Goal: Information Seeking & Learning: Learn about a topic

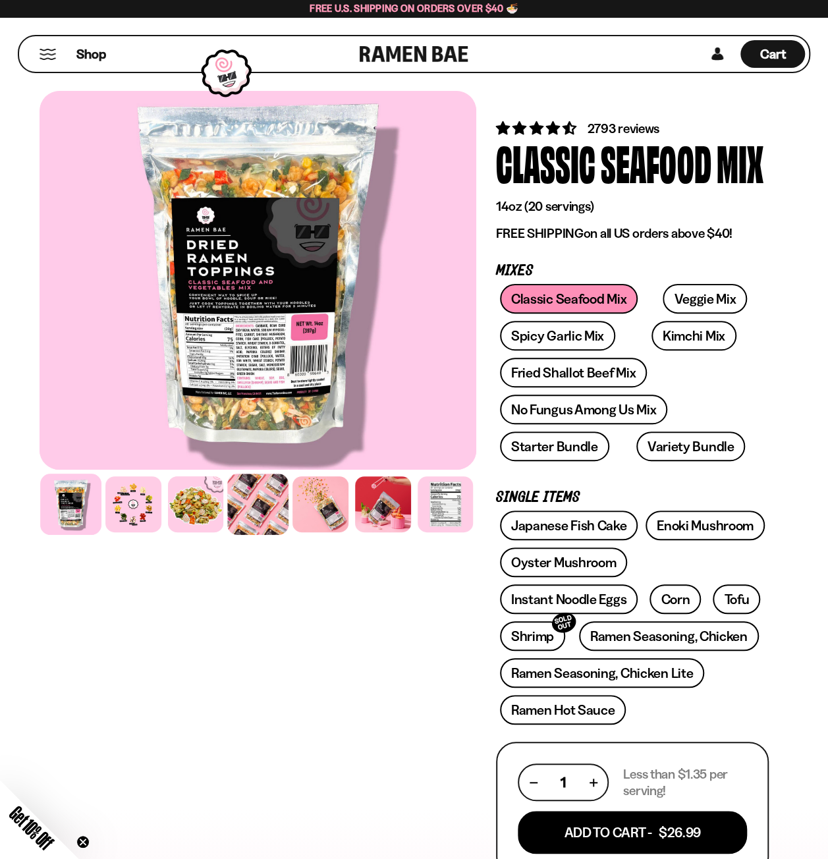
click at [267, 516] on div at bounding box center [257, 504] width 61 height 61
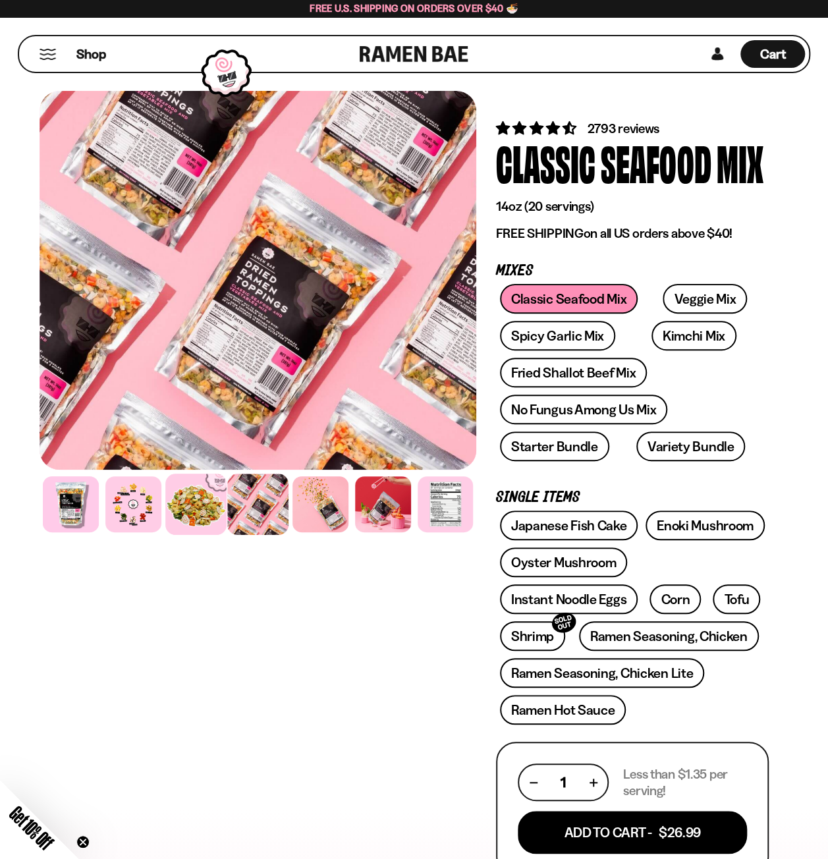
click at [182, 516] on div at bounding box center [195, 504] width 61 height 61
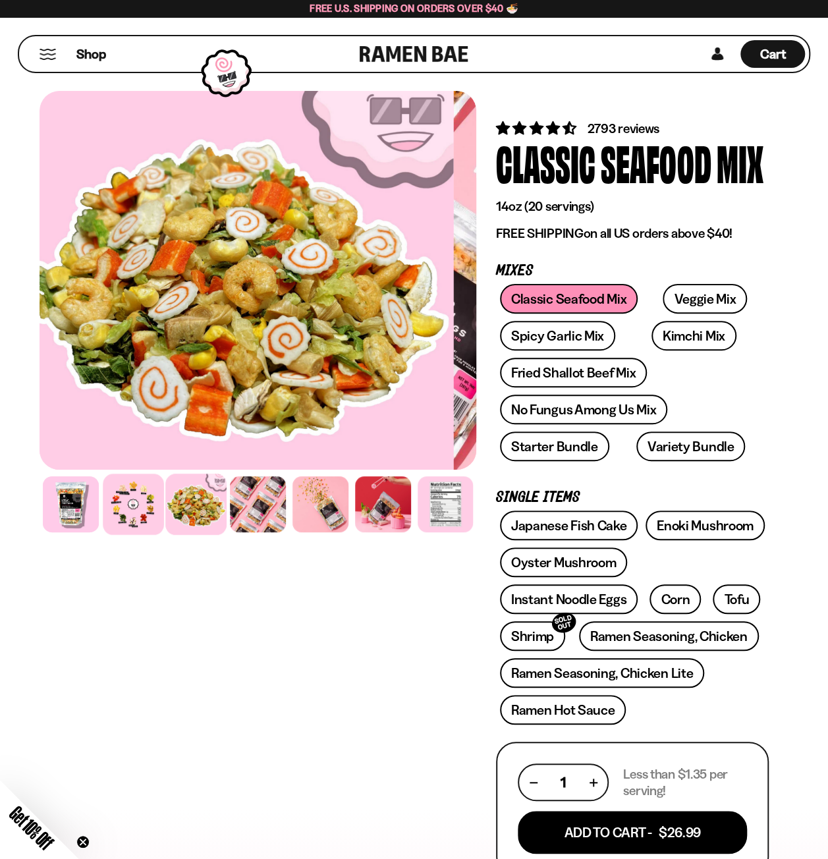
click at [121, 515] on div at bounding box center [133, 504] width 61 height 61
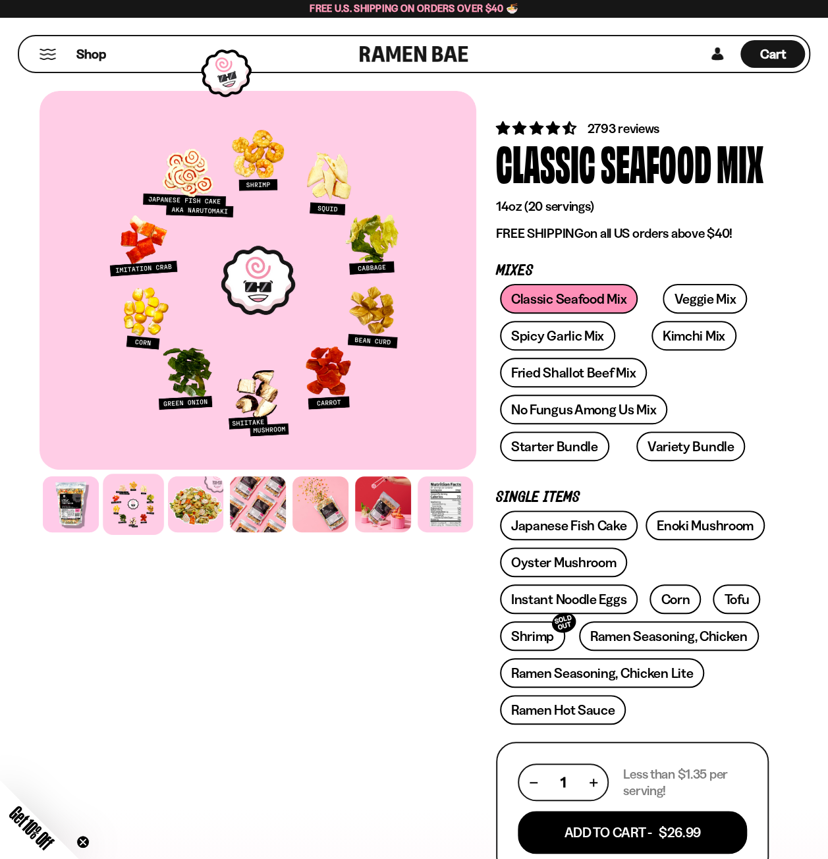
click at [212, 636] on div "FADCB6FD-DFAB-4417-9F21-029242090B77" at bounding box center [258, 816] width 437 height 1461
click at [229, 599] on div "FADCB6FD-DFAB-4417-9F21-029242090B77" at bounding box center [258, 816] width 437 height 1461
click at [279, 604] on div "FADCB6FD-DFAB-4417-9F21-029242090B77" at bounding box center [258, 816] width 437 height 1461
click at [685, 304] on link "Veggie Mix" at bounding box center [705, 299] width 84 height 30
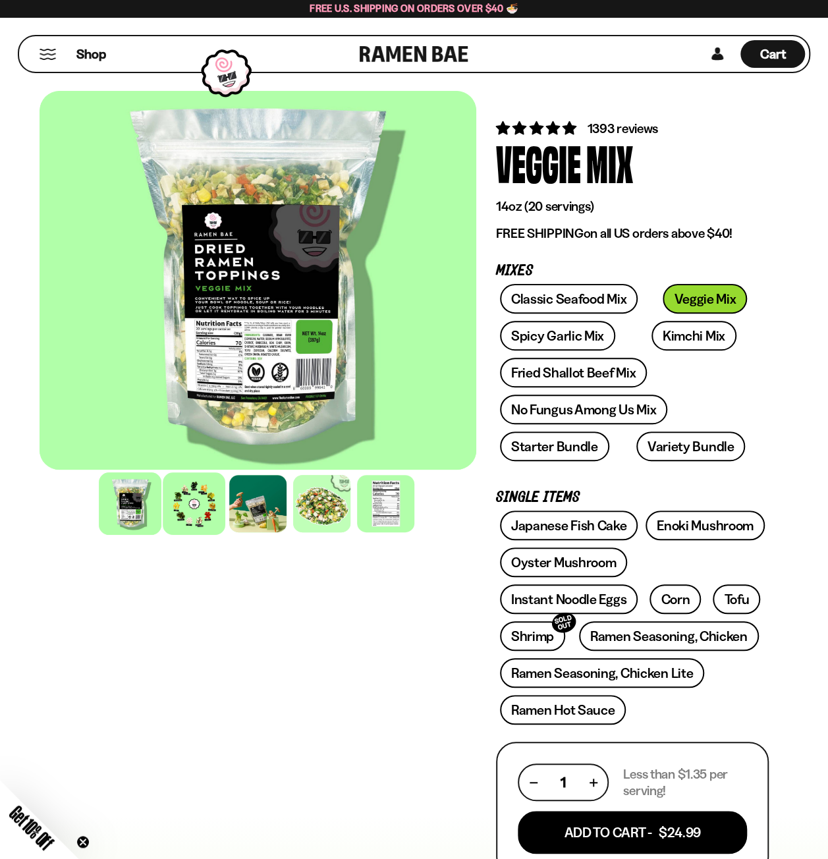
click at [223, 499] on div at bounding box center [258, 504] width 437 height 64
click at [203, 503] on div at bounding box center [194, 503] width 63 height 63
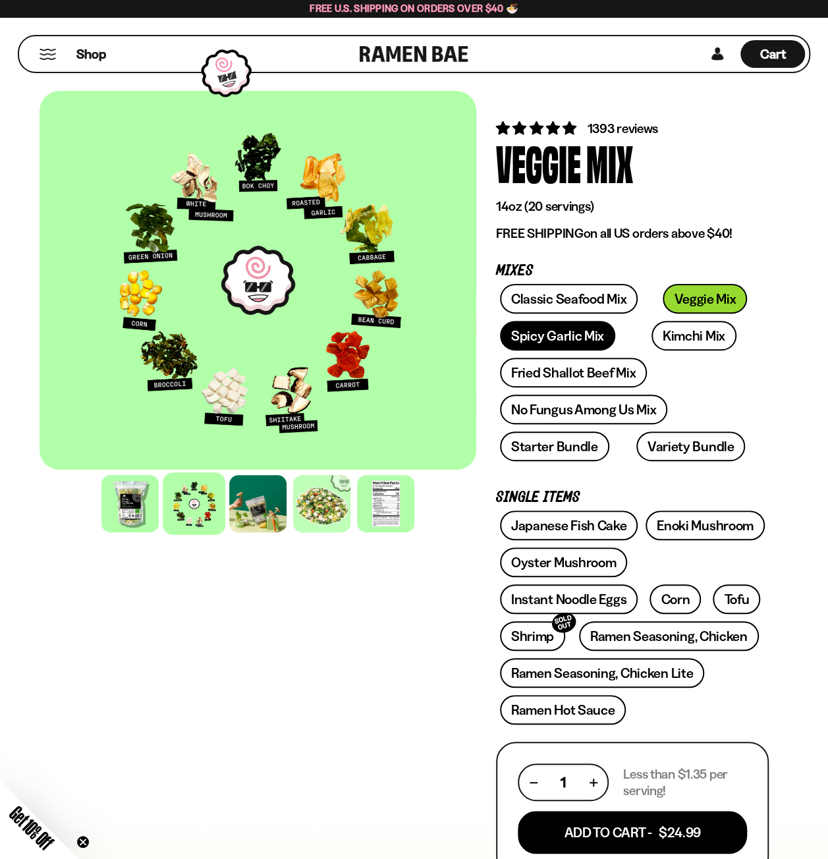
click at [534, 335] on link "Spicy Garlic Mix" at bounding box center [557, 336] width 115 height 30
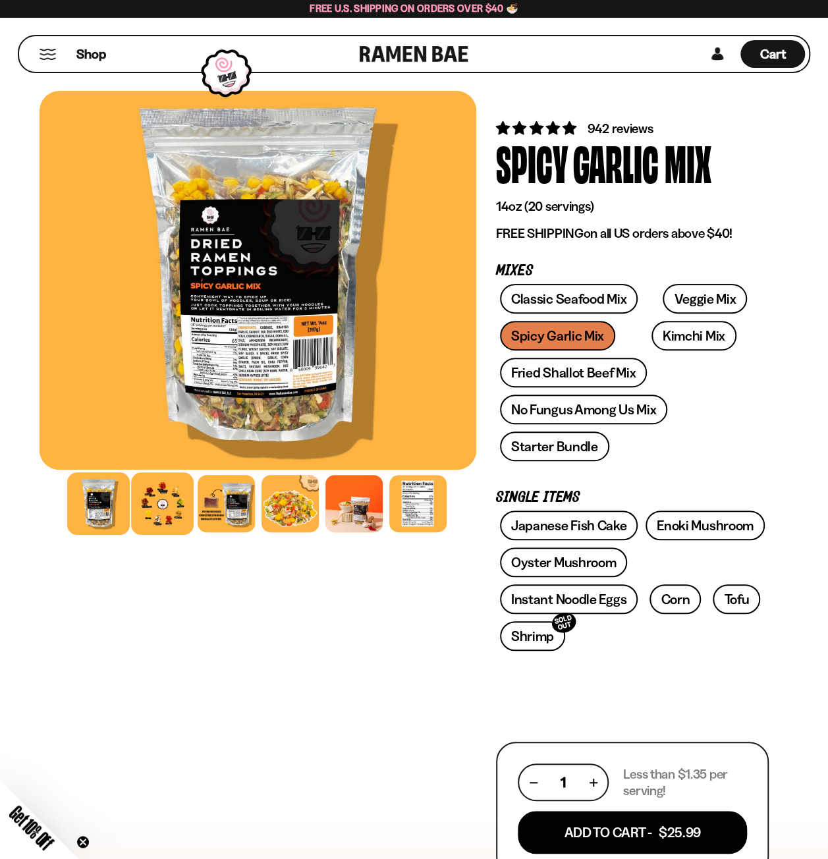
click at [174, 502] on div at bounding box center [162, 503] width 63 height 63
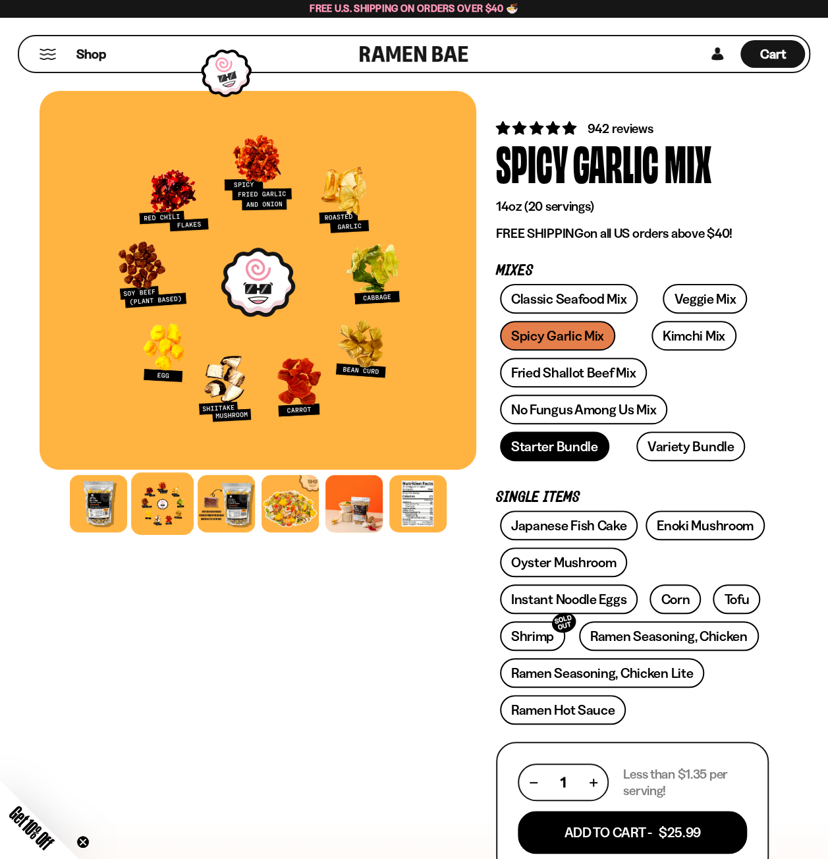
click at [557, 443] on link "Starter Bundle" at bounding box center [554, 447] width 109 height 30
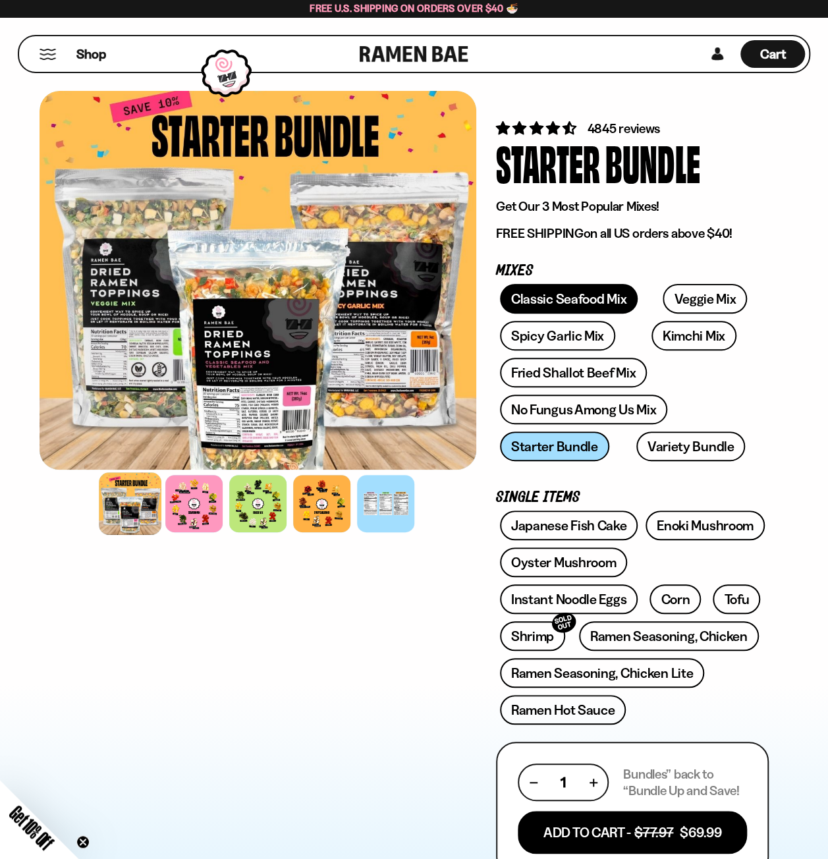
click at [539, 304] on link "Classic Seafood Mix" at bounding box center [569, 299] width 138 height 30
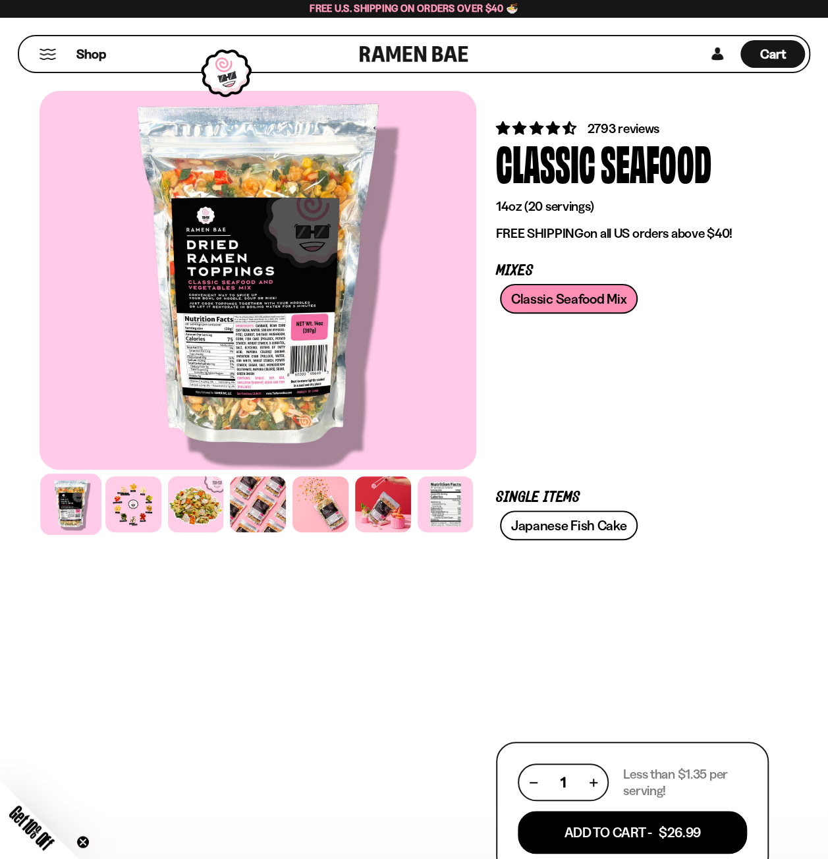
click at [702, 287] on div "Classic Seafood Mix Veggie Mix Spicy Garlic Mix Kimchi Mix Fried Shallot Beef M…" at bounding box center [632, 376] width 273 height 184
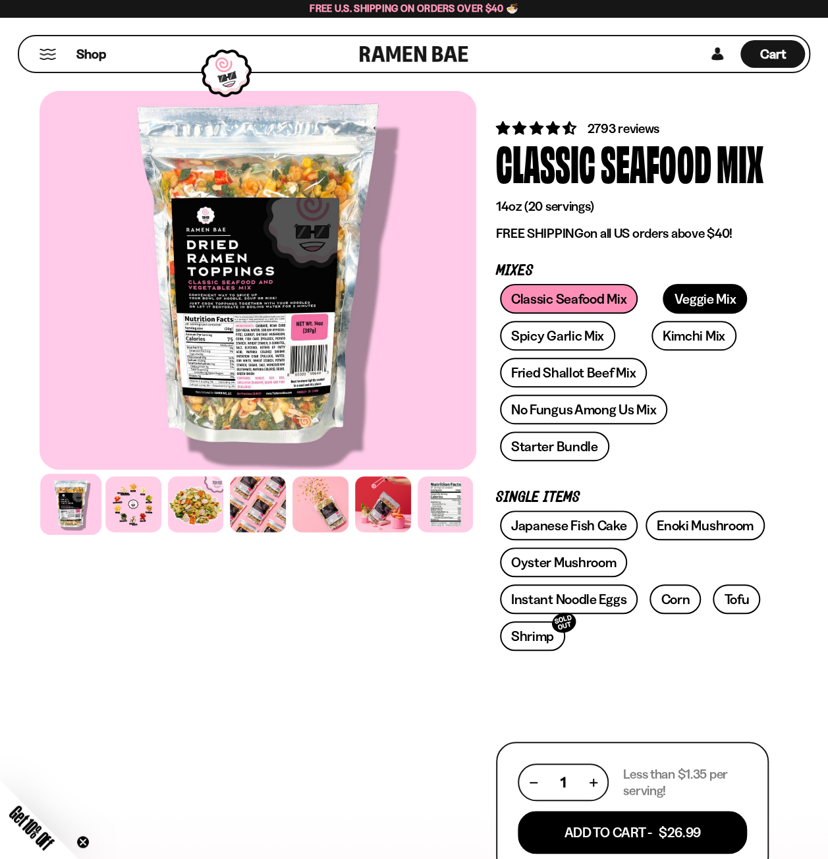
click at [694, 308] on link "Veggie Mix" at bounding box center [705, 299] width 84 height 30
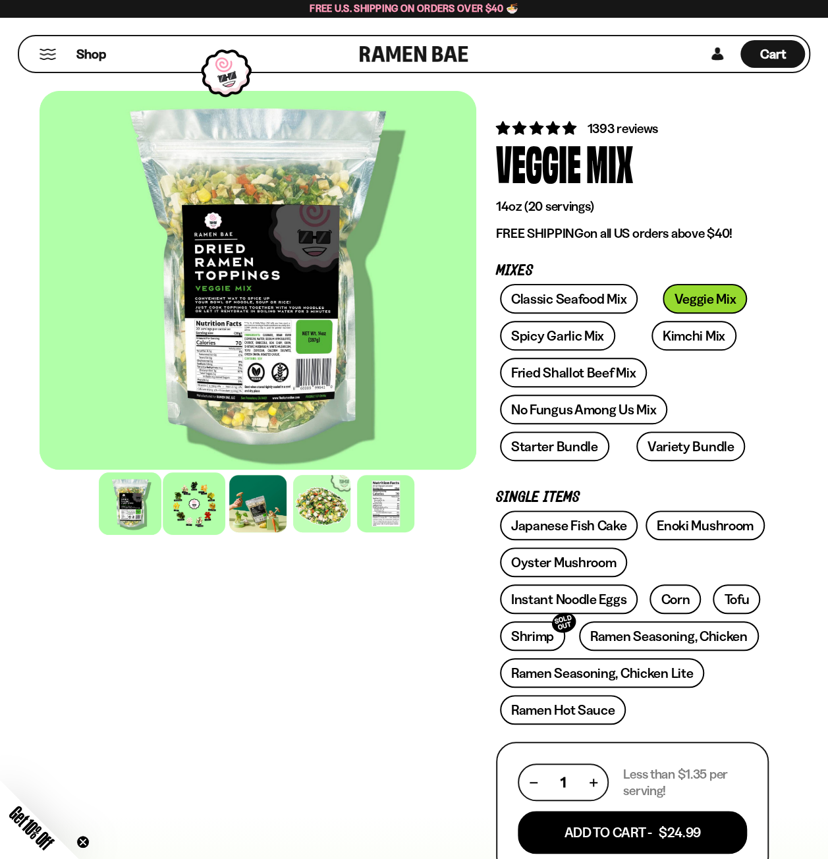
click at [192, 507] on div at bounding box center [194, 503] width 63 height 63
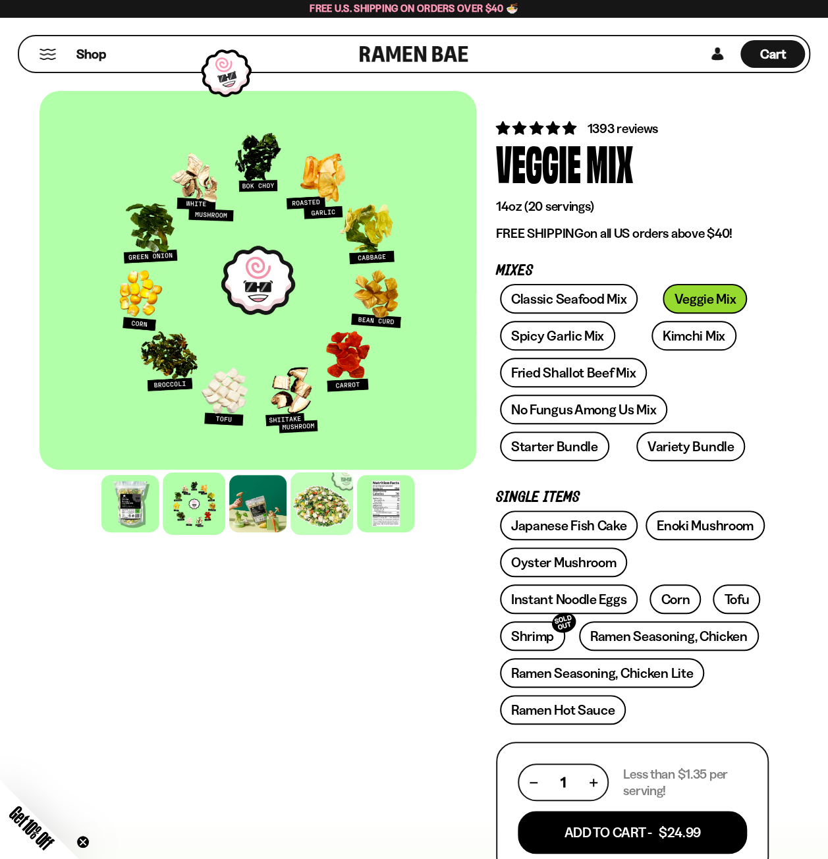
click at [328, 492] on div at bounding box center [322, 503] width 63 height 63
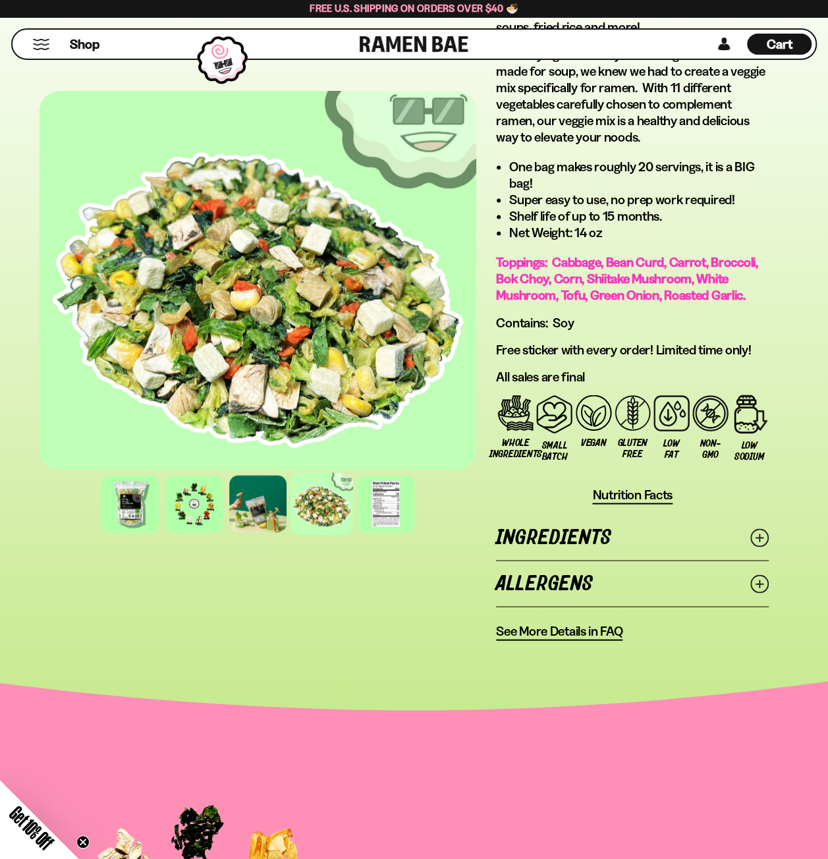
scroll to position [922, 0]
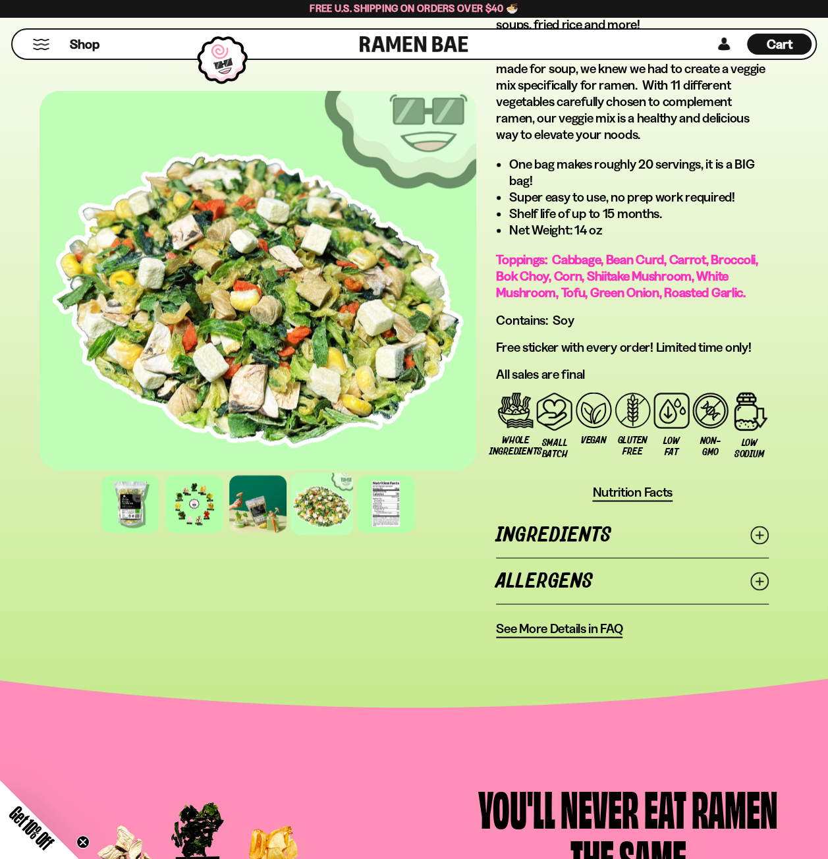
click at [755, 530] on icon at bounding box center [759, 535] width 18 height 18
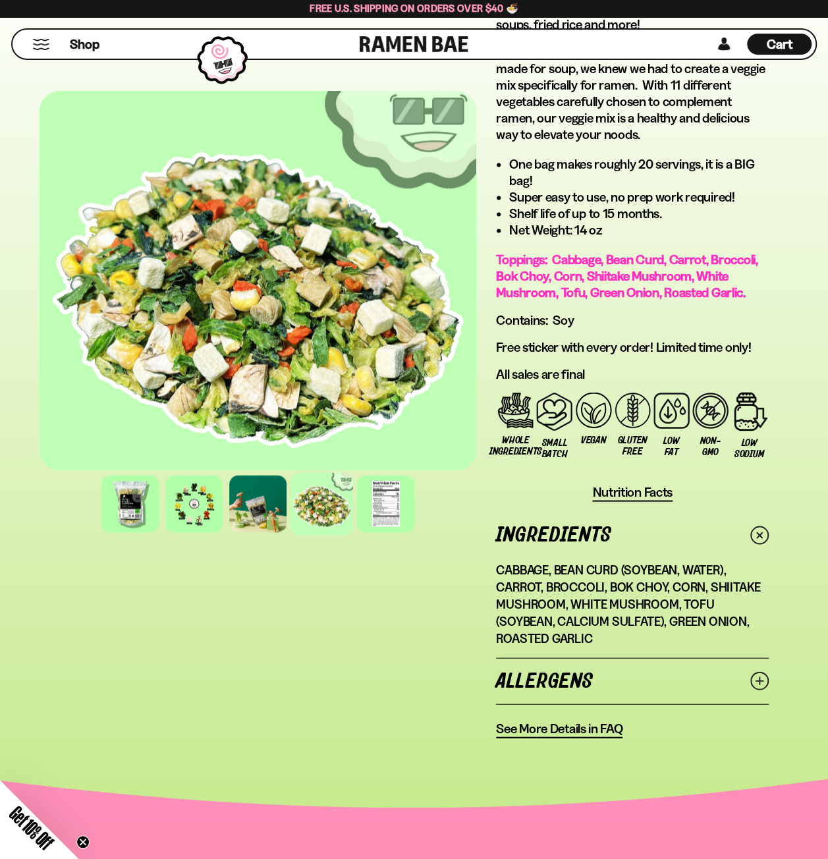
click at [751, 526] on link "Ingredients" at bounding box center [632, 534] width 273 height 45
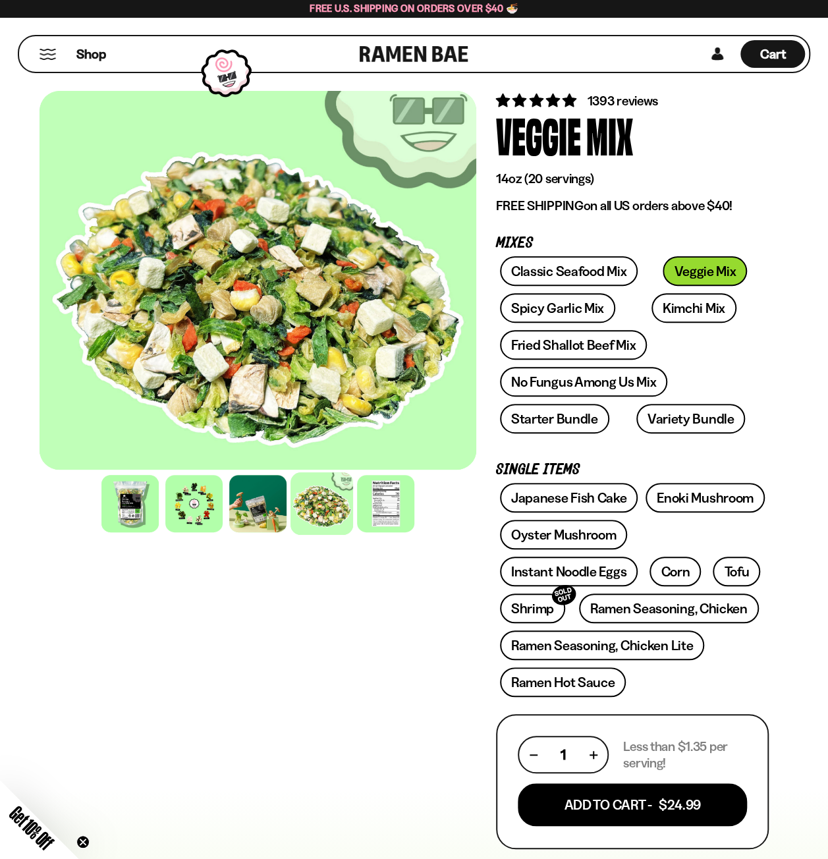
scroll to position [0, 0]
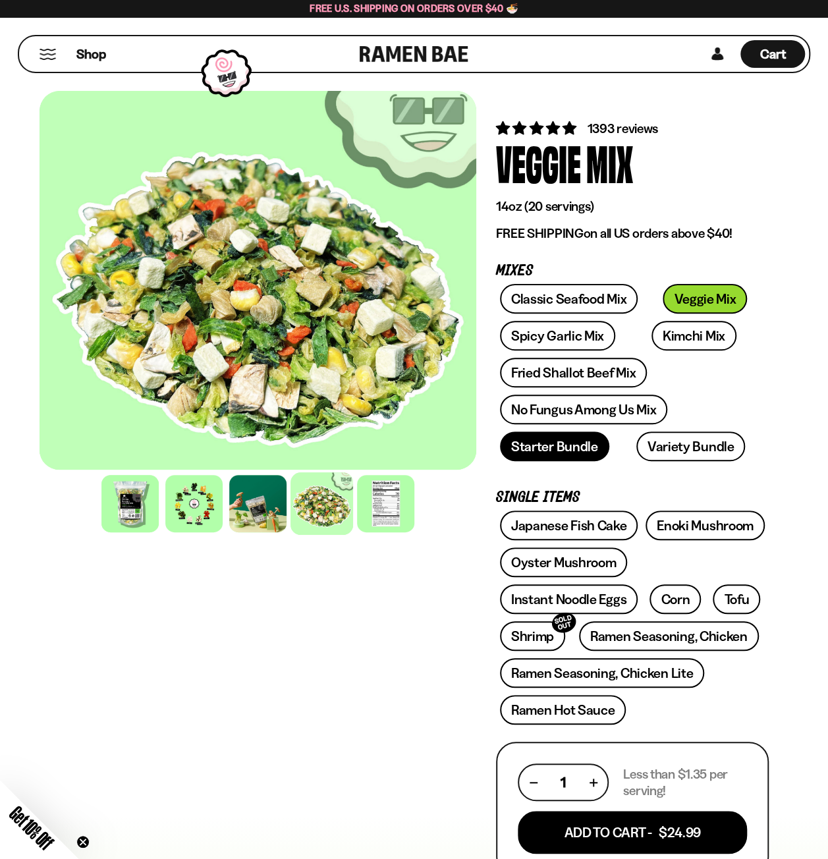
click at [569, 443] on link "Starter Bundle" at bounding box center [554, 447] width 109 height 30
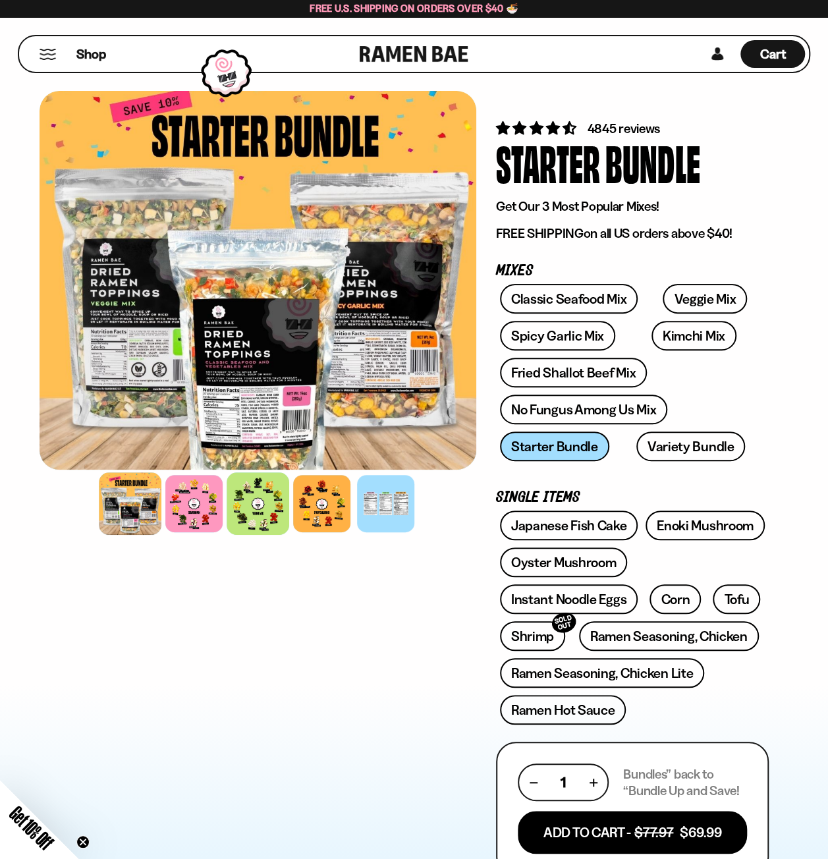
click at [274, 524] on div at bounding box center [258, 503] width 63 height 63
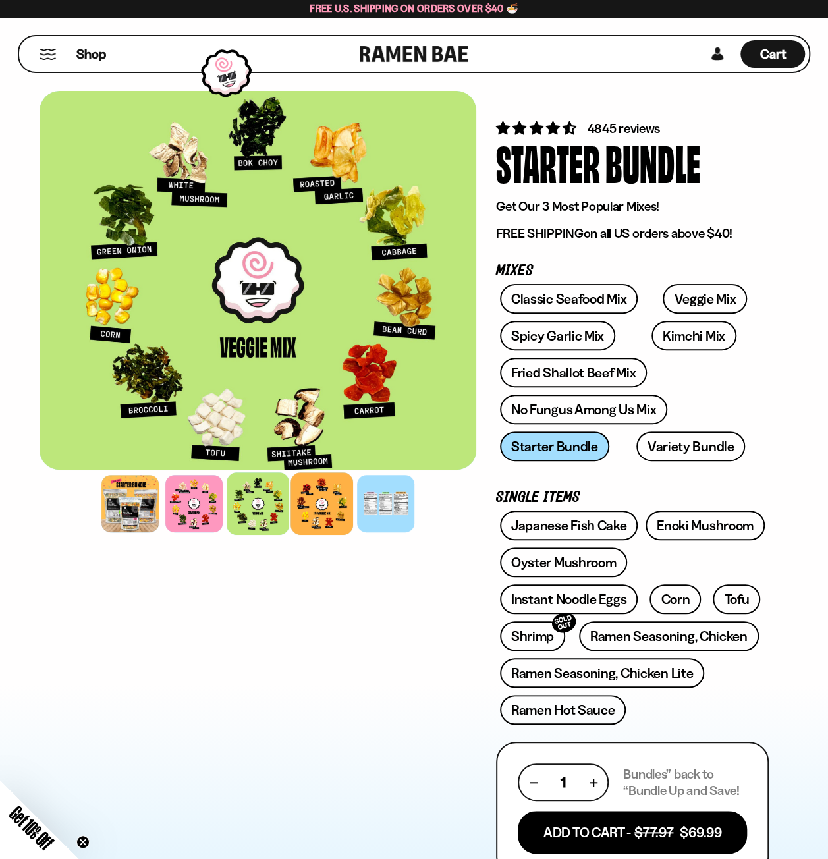
click at [328, 515] on div at bounding box center [322, 503] width 63 height 63
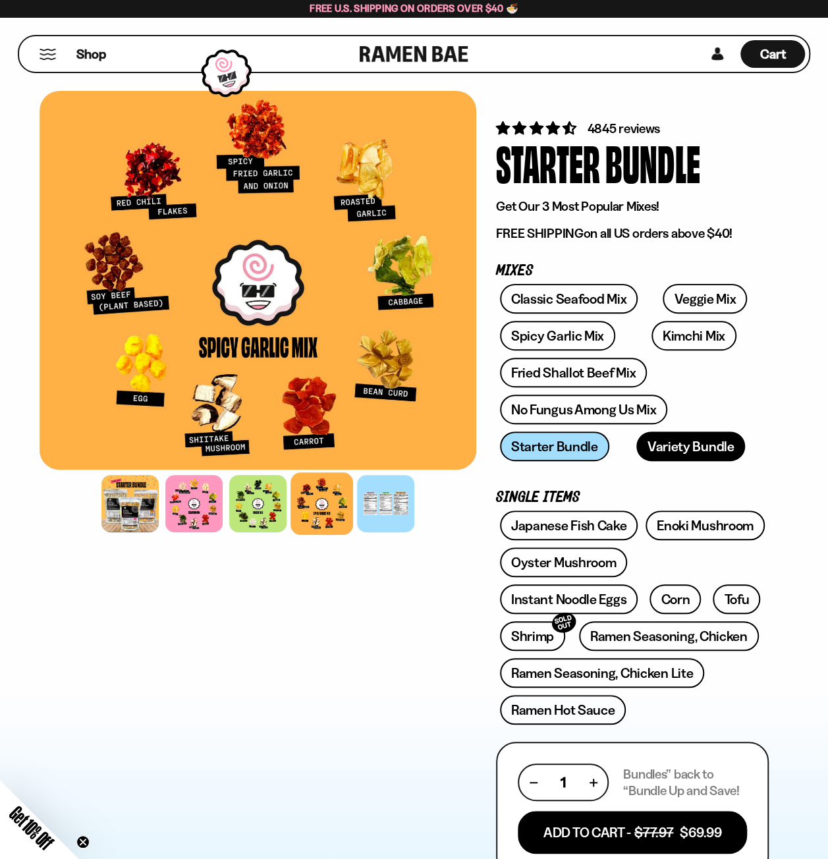
click at [706, 441] on link "Variety Bundle" at bounding box center [690, 447] width 109 height 30
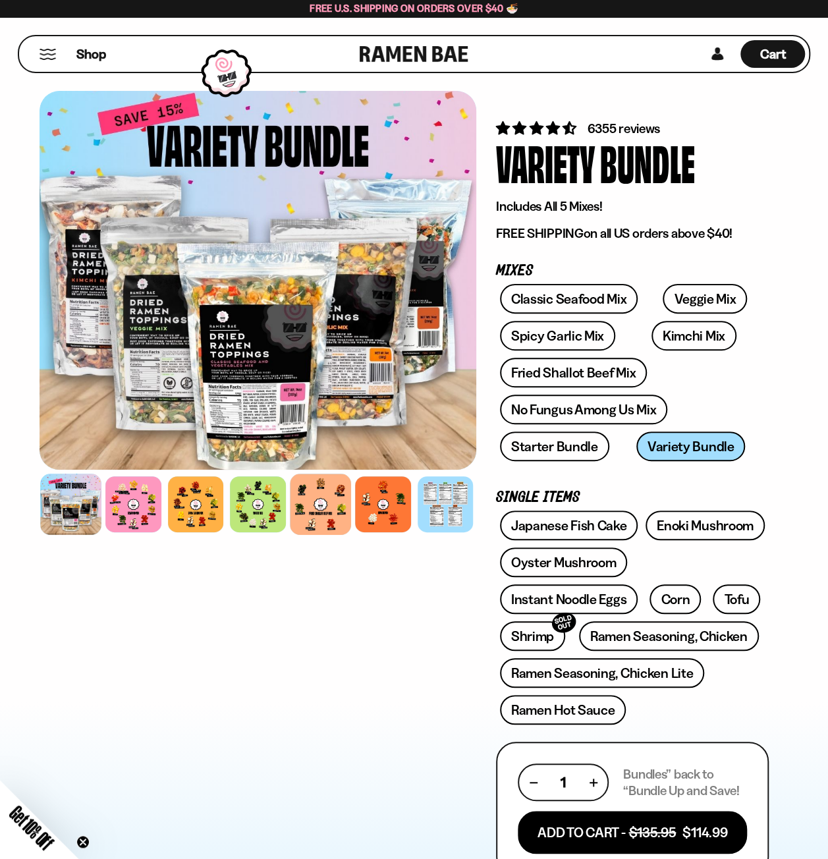
click at [330, 529] on div at bounding box center [320, 504] width 61 height 61
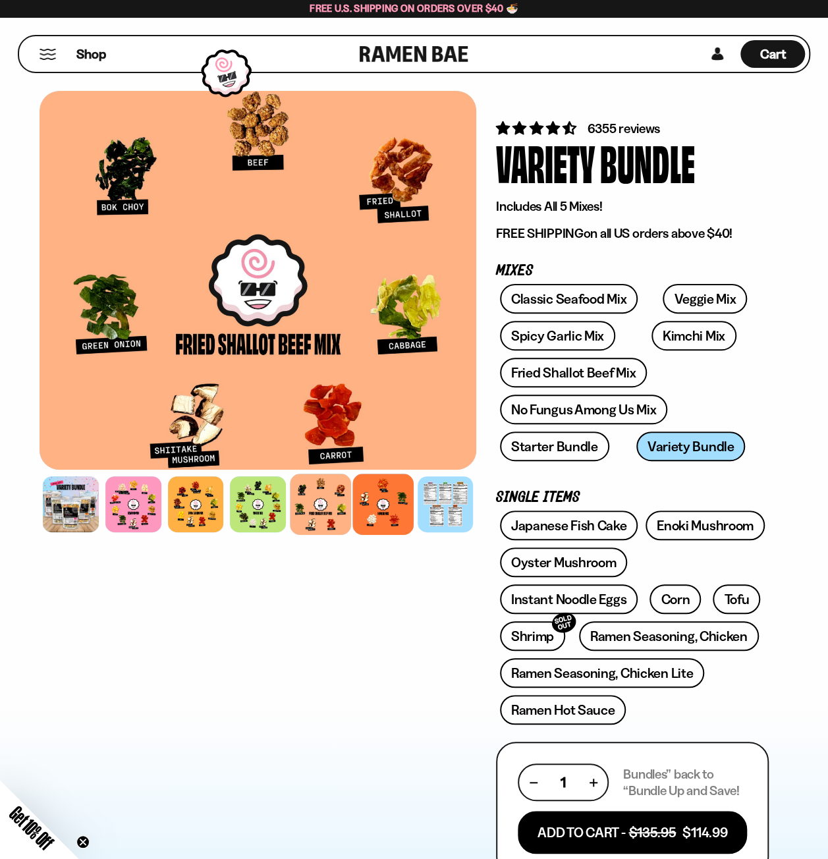
click at [382, 530] on div at bounding box center [382, 504] width 61 height 61
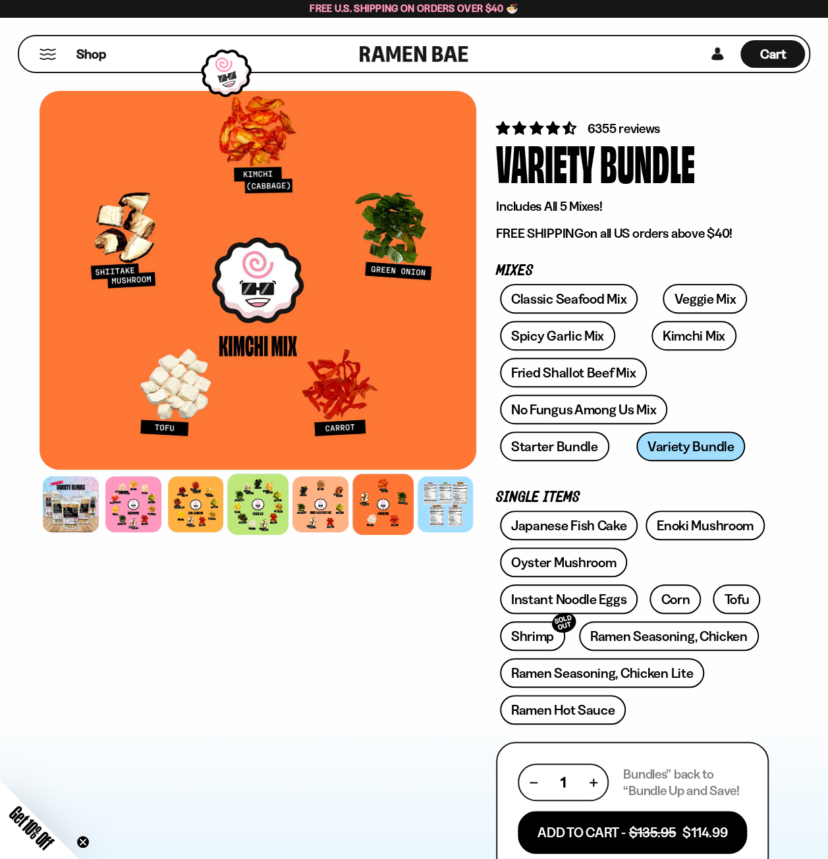
click at [242, 521] on div at bounding box center [257, 504] width 61 height 61
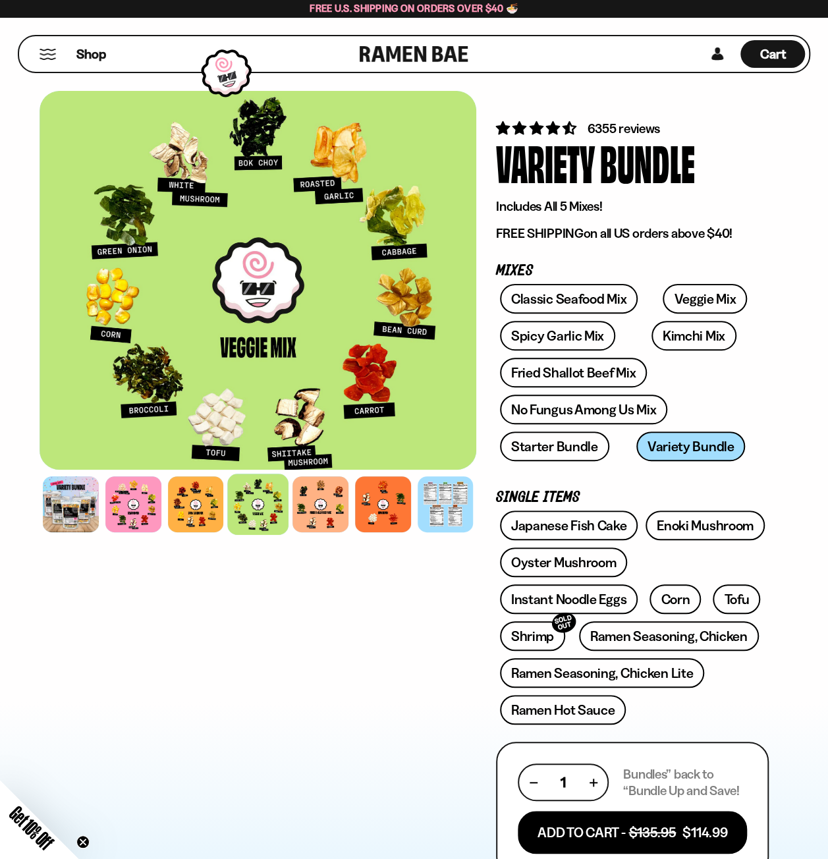
click at [804, 368] on div at bounding box center [414, 708] width 828 height 1245
